Goal: Task Accomplishment & Management: Use online tool/utility

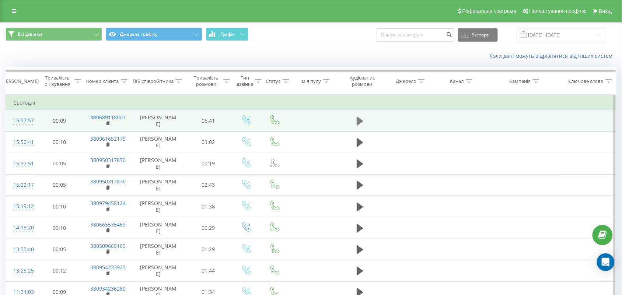
click at [357, 118] on icon at bounding box center [360, 121] width 7 height 10
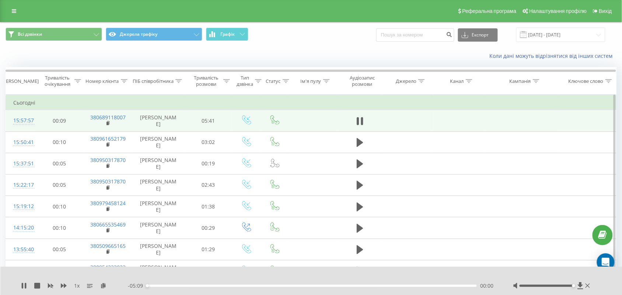
drag, startPoint x: 548, startPoint y: 286, endPoint x: 575, endPoint y: 288, distance: 27.4
click at [575, 288] on div at bounding box center [552, 285] width 79 height 7
click at [170, 286] on div "00:21" at bounding box center [312, 286] width 330 height 2
click at [158, 285] on div "00:10" at bounding box center [312, 286] width 330 height 2
drag, startPoint x: 22, startPoint y: 285, endPoint x: 41, endPoint y: 290, distance: 19.2
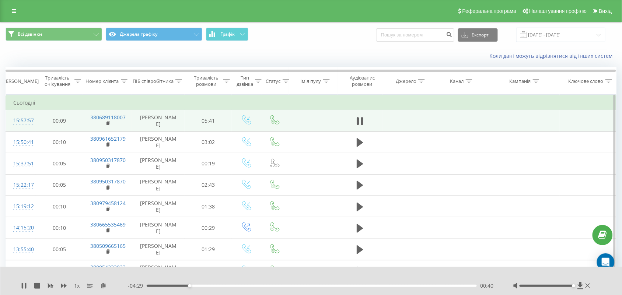
click at [22, 285] on icon at bounding box center [22, 286] width 1 height 6
click at [108, 122] on icon at bounding box center [109, 123] width 4 height 5
